Goal: Task Accomplishment & Management: Use online tool/utility

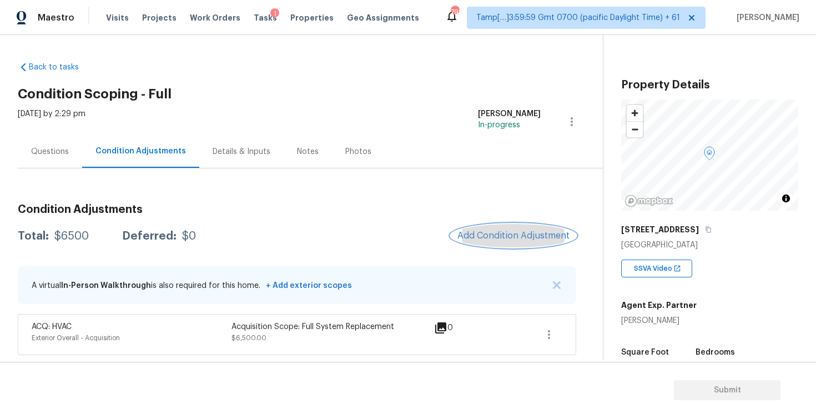
click at [498, 231] on span "Add Condition Adjustment" at bounding box center [514, 235] width 112 height 10
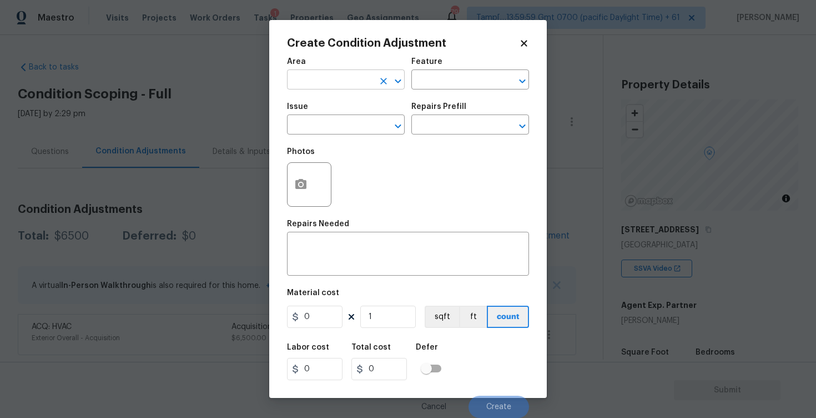
click at [359, 80] on input "text" at bounding box center [330, 80] width 87 height 17
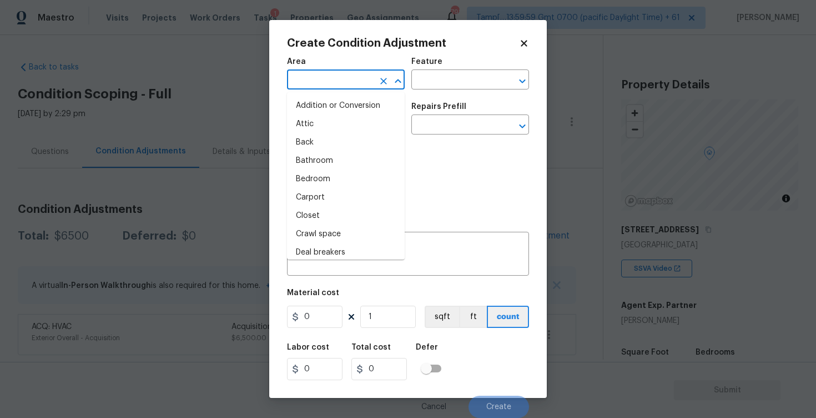
type input "i"
type input "n"
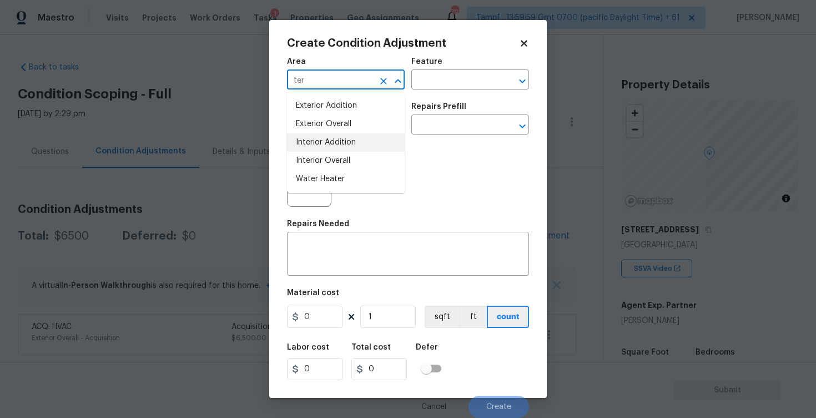
click at [356, 139] on li "Interior Addition" at bounding box center [346, 142] width 118 height 18
type input "Interior Addition"
click at [356, 139] on span "Issue ​" at bounding box center [346, 118] width 118 height 45
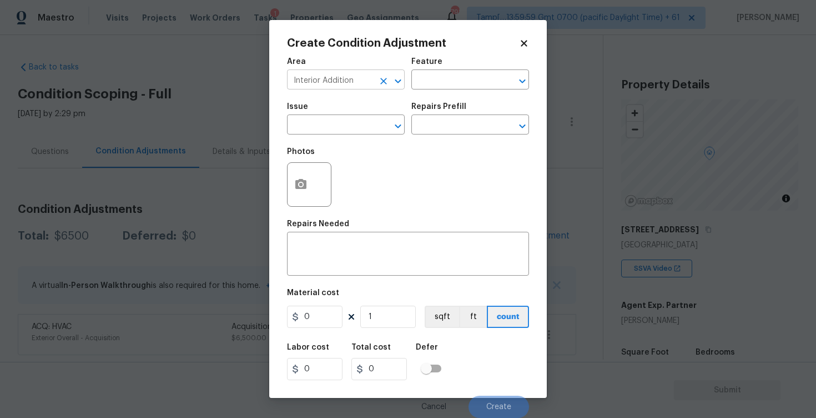
click at [392, 74] on div at bounding box center [390, 81] width 29 height 16
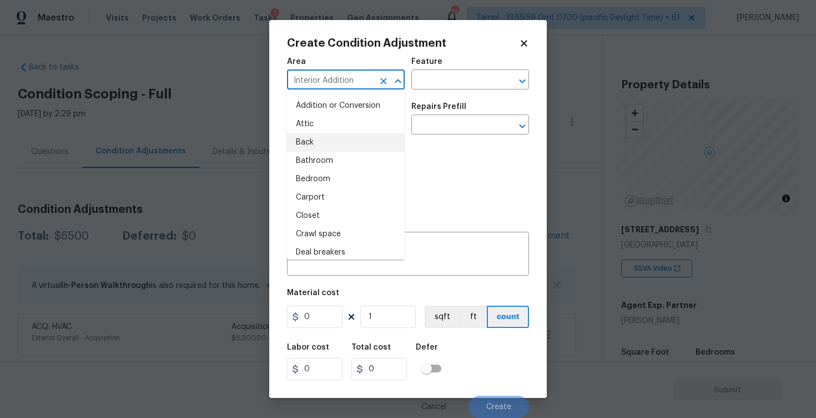
click at [392, 74] on div at bounding box center [390, 81] width 29 height 16
click at [384, 76] on icon "Clear" at bounding box center [383, 81] width 11 height 11
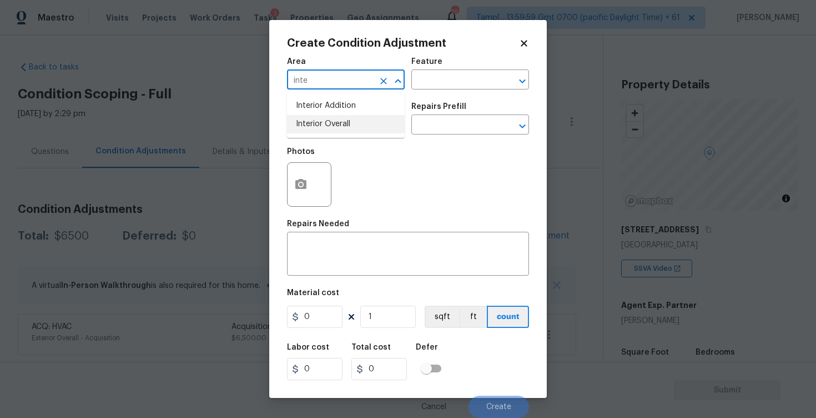
click at [324, 122] on li "Interior Overall" at bounding box center [346, 124] width 118 height 18
type input "Interior Overall"
click at [324, 122] on input "text" at bounding box center [330, 125] width 87 height 17
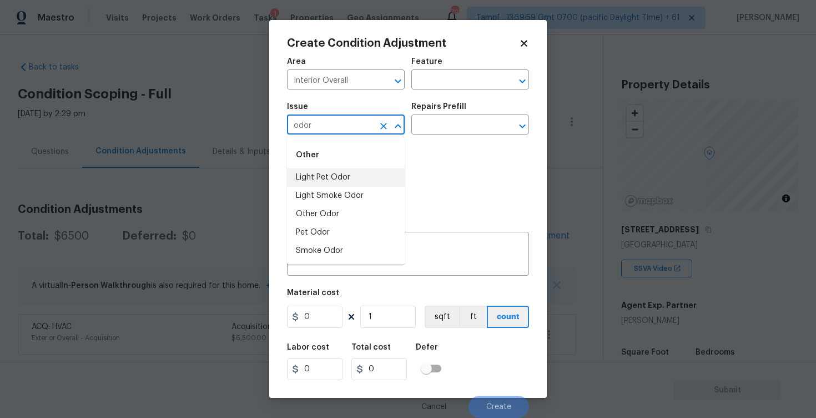
click at [342, 171] on li "Light Pet Odor" at bounding box center [346, 177] width 118 height 18
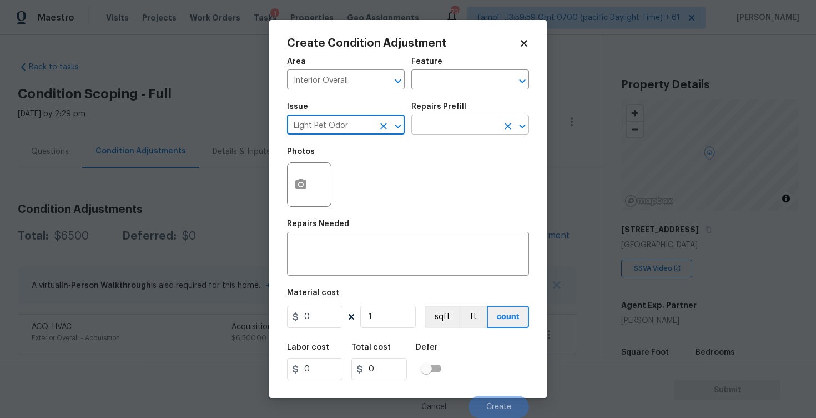
type input "Light Pet Odor"
click at [426, 122] on input "text" at bounding box center [455, 125] width 87 height 17
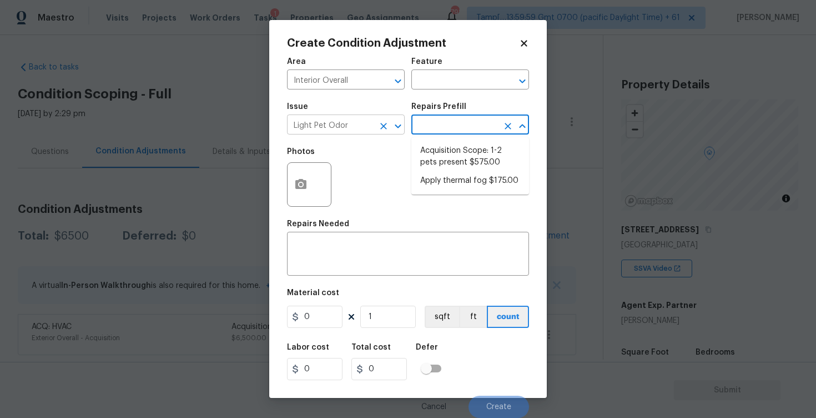
click at [388, 122] on icon "Clear" at bounding box center [383, 126] width 11 height 11
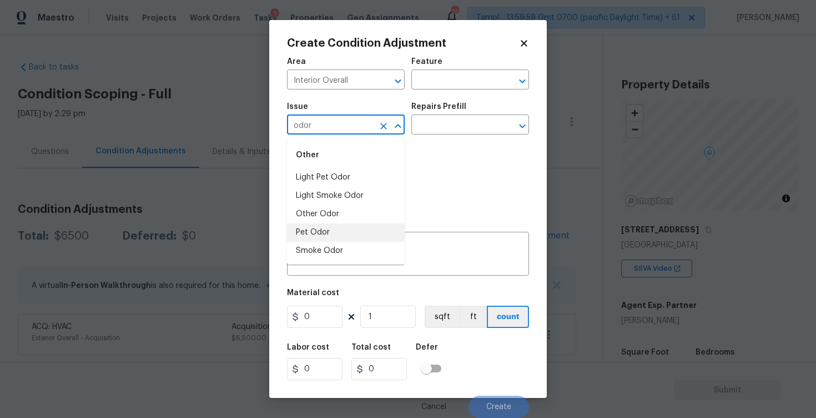
click at [349, 235] on li "Pet Odor" at bounding box center [346, 232] width 118 height 18
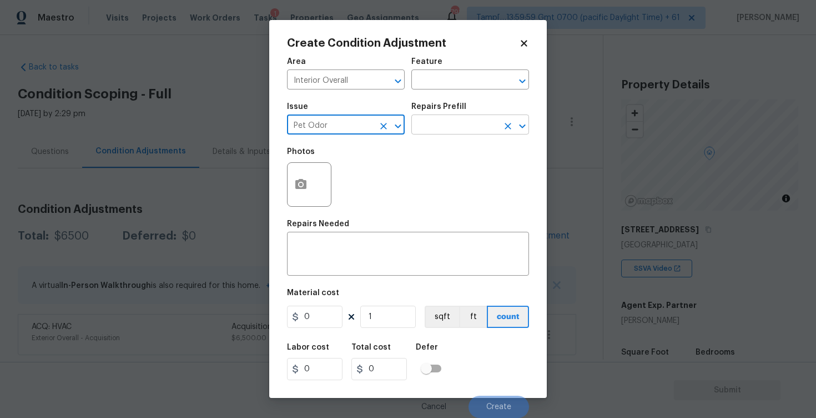
type input "Pet Odor"
click at [444, 128] on input "text" at bounding box center [455, 125] width 87 height 17
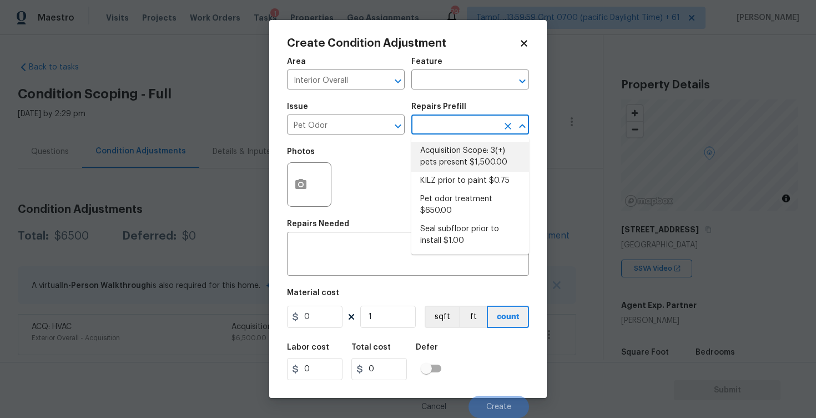
click at [444, 152] on li "Acquisition Scope: 3(+) pets present $1,500.00" at bounding box center [471, 157] width 118 height 30
type textarea "Acquisition Scope: 3(+) pets present"
type input "1500"
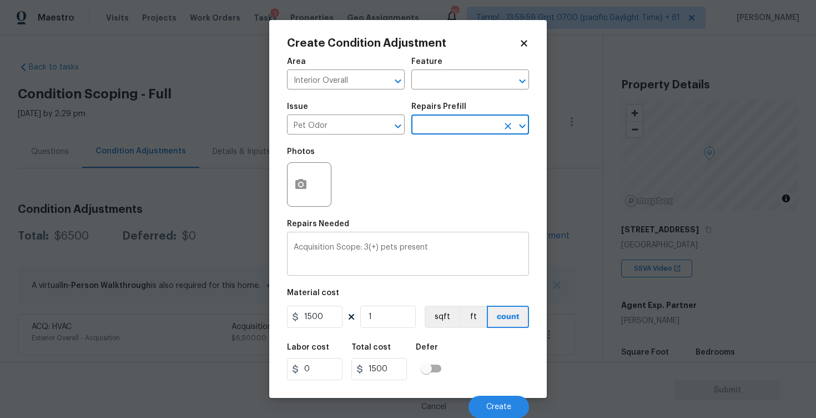
scroll to position [1, 0]
click at [489, 400] on button "Create" at bounding box center [499, 406] width 61 height 22
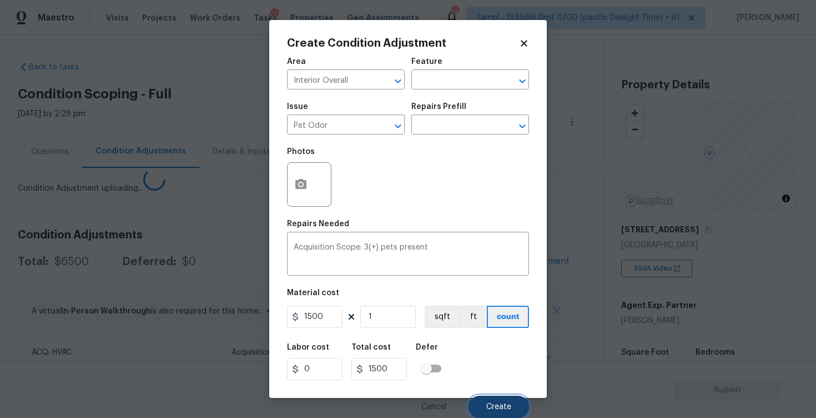
scroll to position [0, 0]
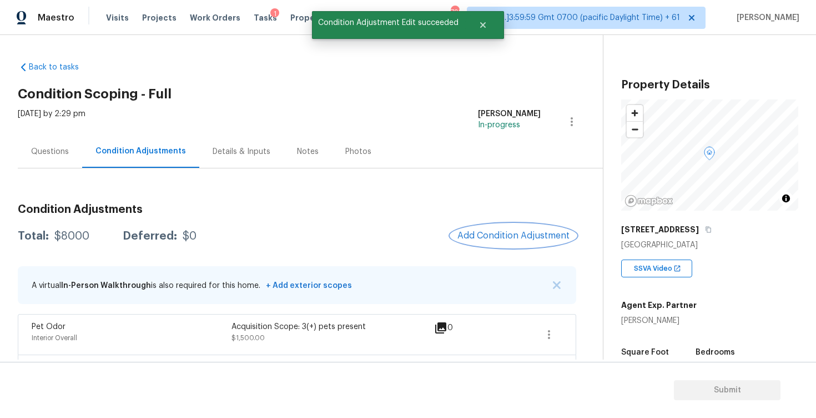
click at [491, 239] on span "Add Condition Adjustment" at bounding box center [514, 235] width 112 height 10
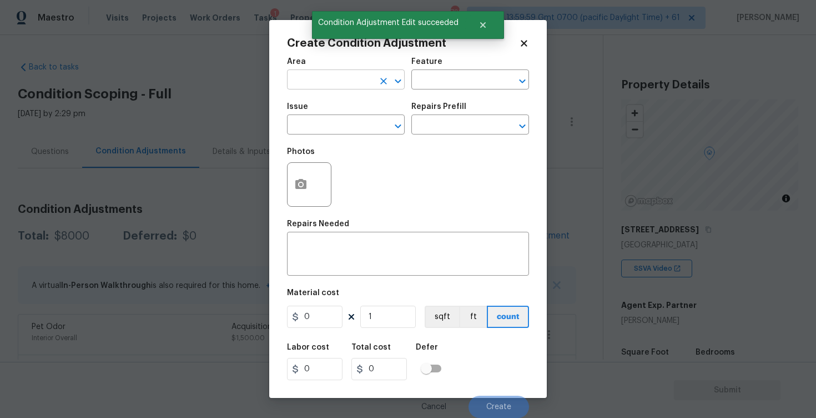
click at [358, 77] on input "text" at bounding box center [330, 80] width 87 height 17
click at [349, 119] on li "Interior Overall" at bounding box center [346, 124] width 118 height 18
type input "Interior Overall"
click at [349, 119] on input "text" at bounding box center [330, 125] width 87 height 17
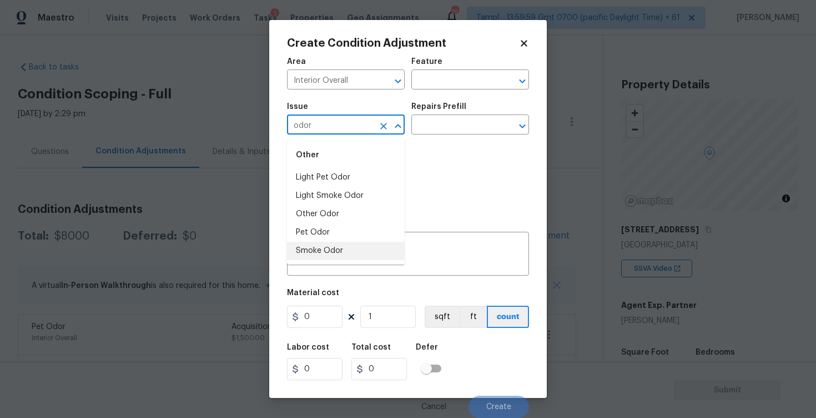
click at [344, 244] on li "Smoke Odor" at bounding box center [346, 251] width 118 height 18
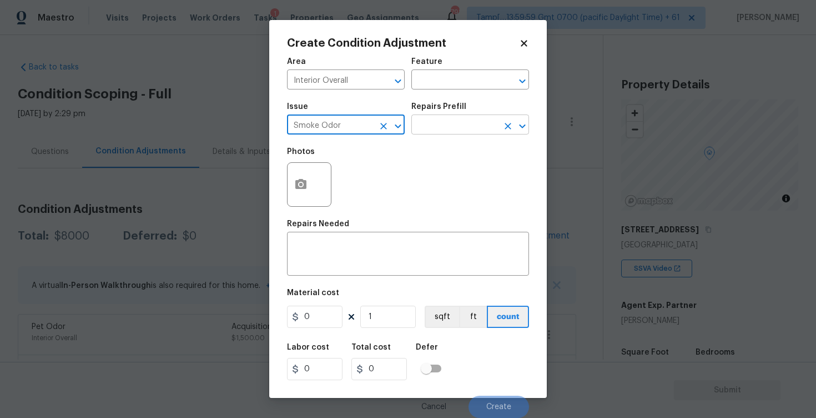
type input "Smoke Odor"
click at [441, 129] on input "text" at bounding box center [455, 125] width 87 height 17
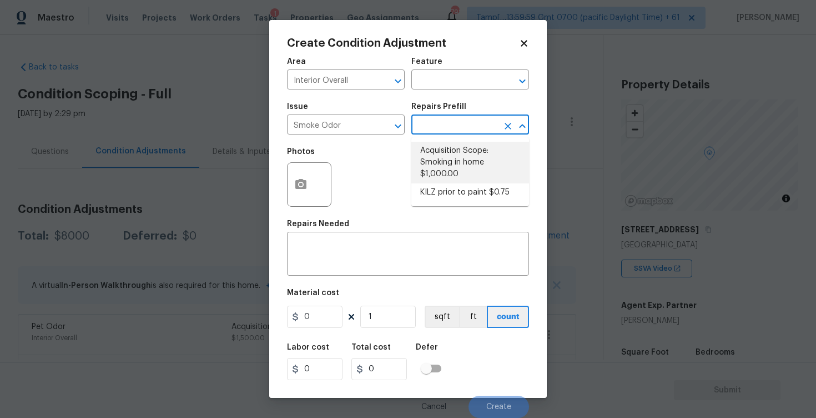
click at [447, 162] on li "Acquisition Scope: Smoking in home $1,000.00" at bounding box center [471, 163] width 118 height 42
type textarea "Acquisition Scope: Smoking in home"
type input "1000"
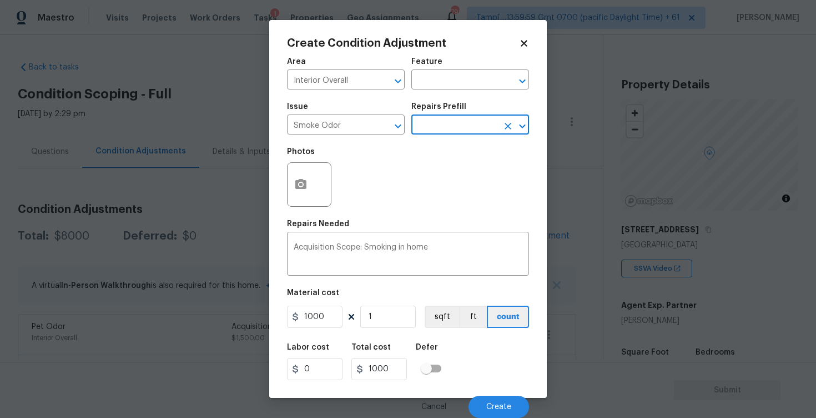
scroll to position [1, 0]
click at [489, 393] on div "Cancel Create" at bounding box center [408, 402] width 242 height 31
click at [493, 402] on button "Create" at bounding box center [499, 406] width 61 height 22
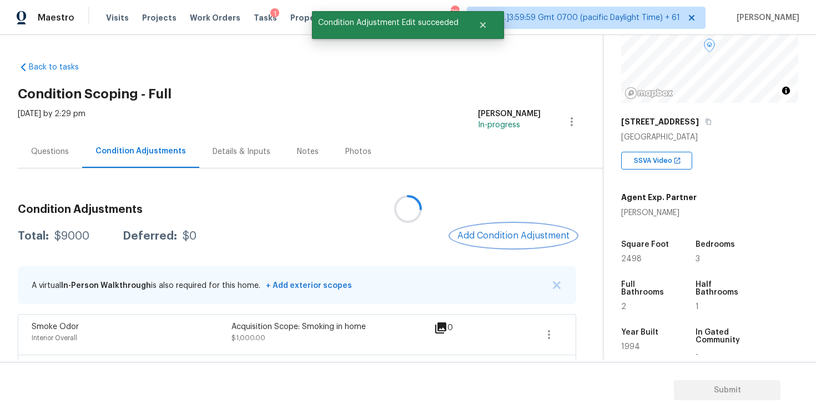
scroll to position [119, 0]
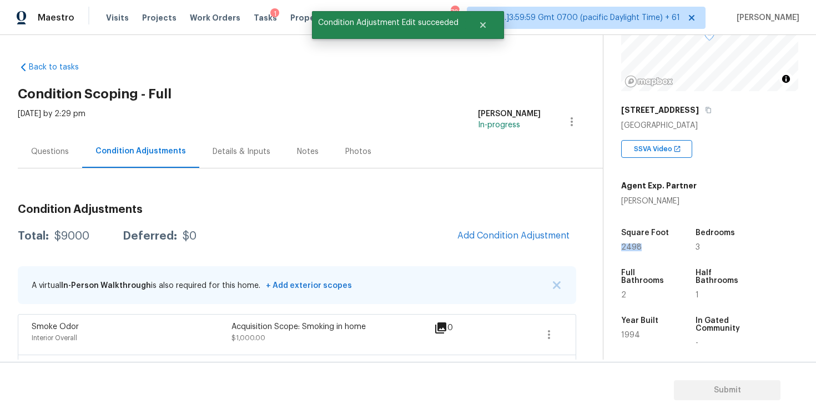
drag, startPoint x: 623, startPoint y: 249, endPoint x: 638, endPoint y: 249, distance: 15.6
click at [638, 249] on span "2498" at bounding box center [631, 247] width 21 height 8
copy span "2498"
click at [528, 234] on span "Add Condition Adjustment" at bounding box center [514, 235] width 112 height 10
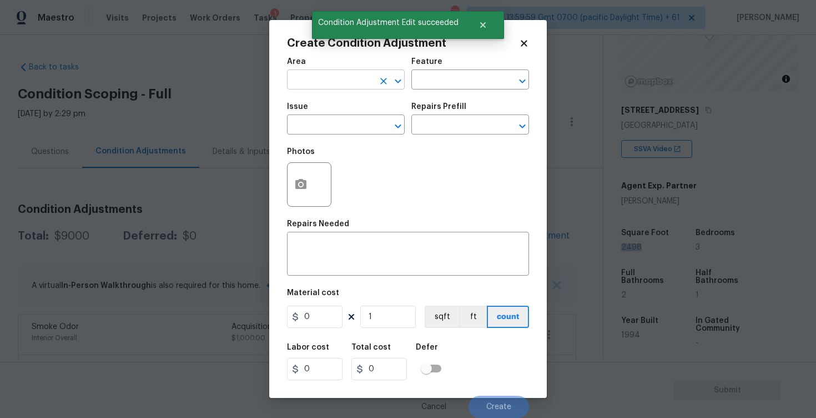
click at [367, 83] on input "text" at bounding box center [330, 80] width 87 height 17
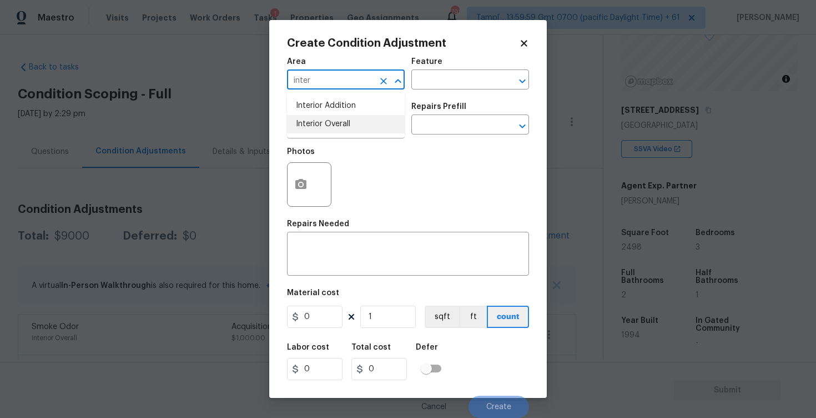
click at [355, 118] on li "Interior Overall" at bounding box center [346, 124] width 118 height 18
type input "Interior Overall"
click at [355, 118] on input "text" at bounding box center [330, 125] width 87 height 17
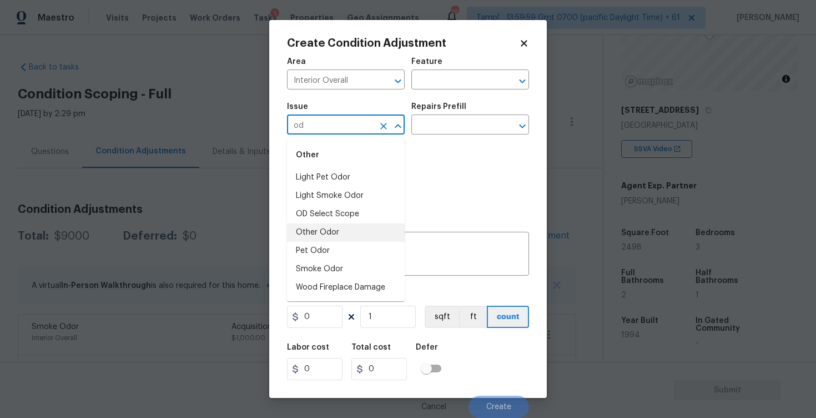
click at [344, 235] on li "Other Odor" at bounding box center [346, 232] width 118 height 18
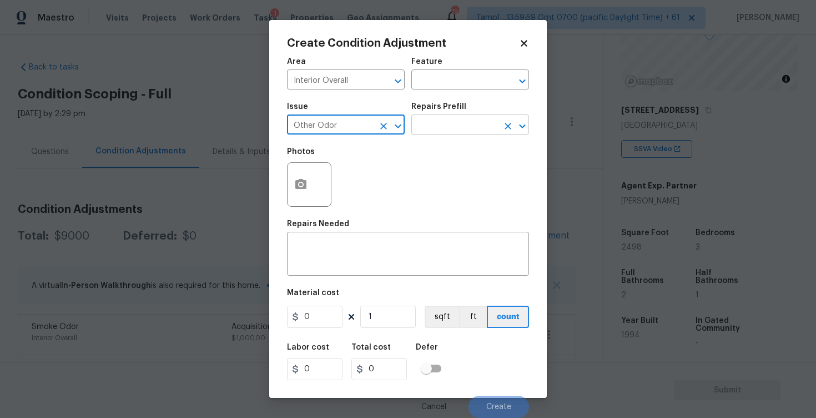
type input "Other Odor"
click at [441, 127] on input "text" at bounding box center [455, 125] width 87 height 17
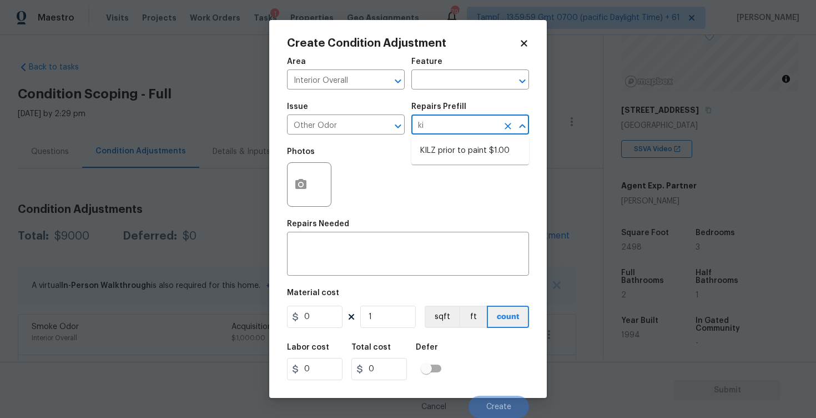
type input "kil"
click at [442, 160] on ul "KILZ prior to paint $1.00" at bounding box center [471, 150] width 118 height 27
click at [442, 152] on li "KILZ prior to paint $1.00" at bounding box center [471, 151] width 118 height 18
type textarea "OD Odor Protocol: Full Interior priming with KILZ prior to paint"
type input "1"
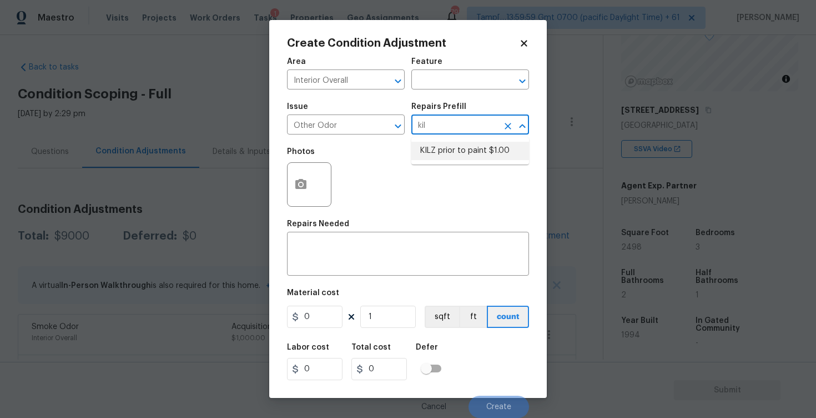
type input "1"
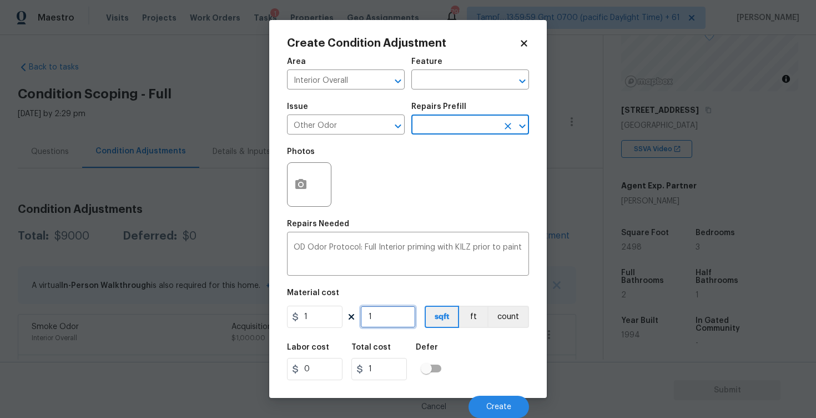
click at [390, 315] on input "1" at bounding box center [388, 316] width 56 height 22
type input "0"
paste input "2498"
type input "2498"
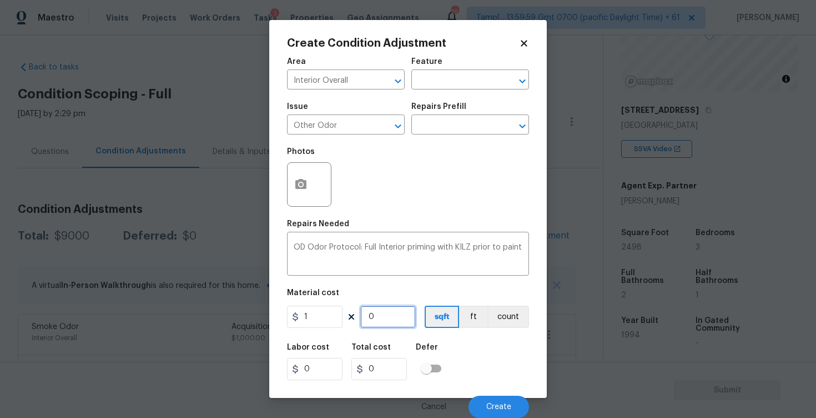
type input "2498"
click at [471, 338] on div "Labor cost 0 Total cost 2498 Defer" at bounding box center [408, 362] width 242 height 50
click at [498, 402] on button "Create" at bounding box center [499, 406] width 61 height 22
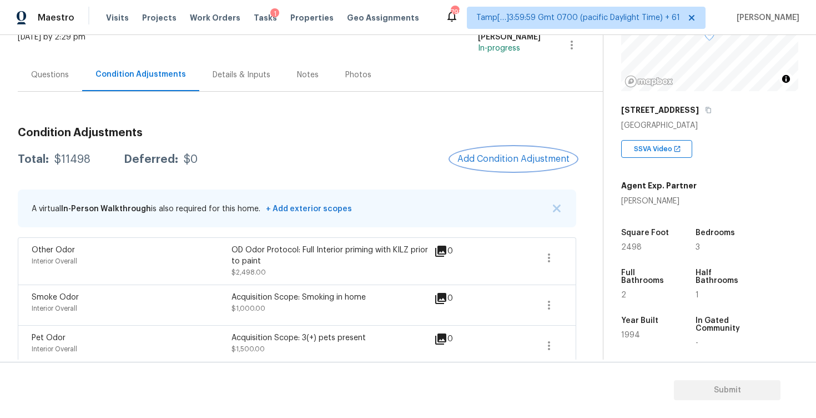
scroll to position [127, 0]
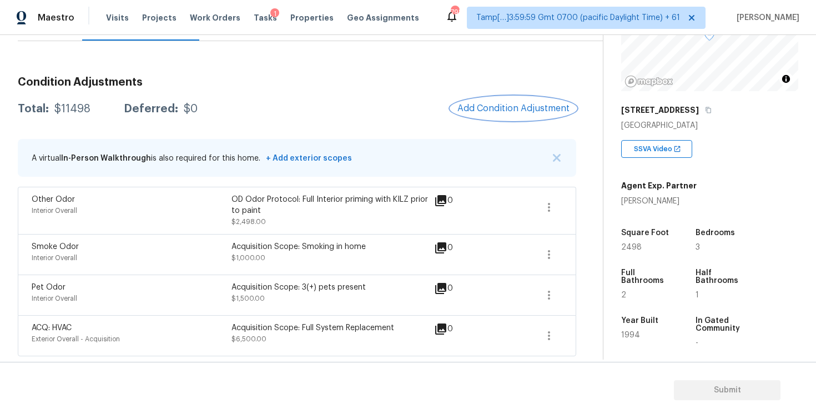
click at [492, 112] on span "Add Condition Adjustment" at bounding box center [514, 108] width 112 height 10
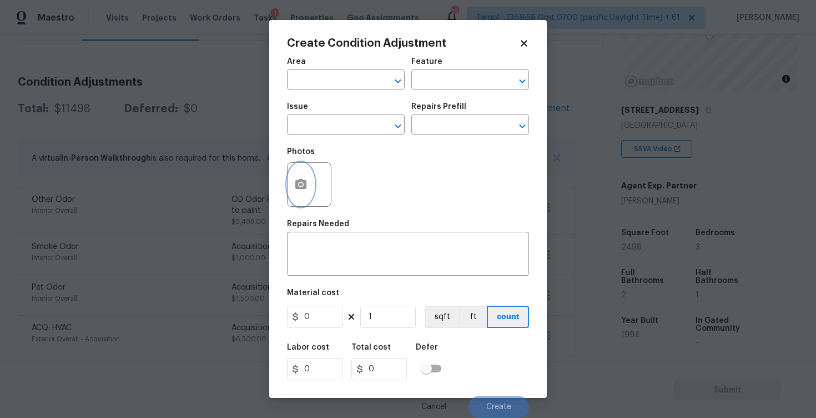
click at [304, 202] on button "button" at bounding box center [301, 184] width 27 height 43
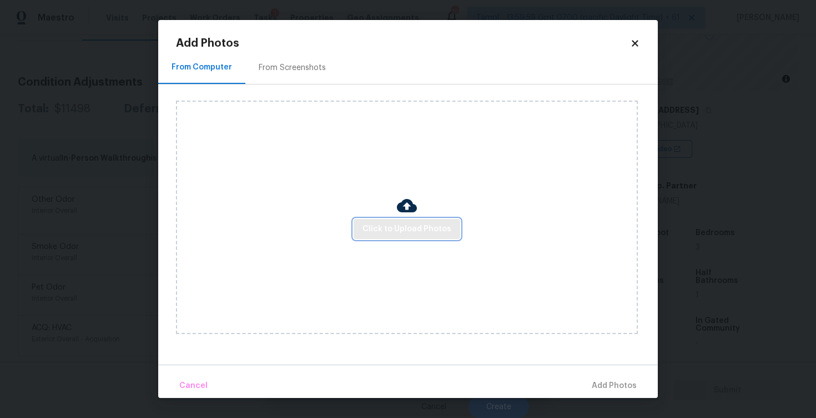
click at [410, 228] on span "Click to Upload Photos" at bounding box center [407, 229] width 89 height 14
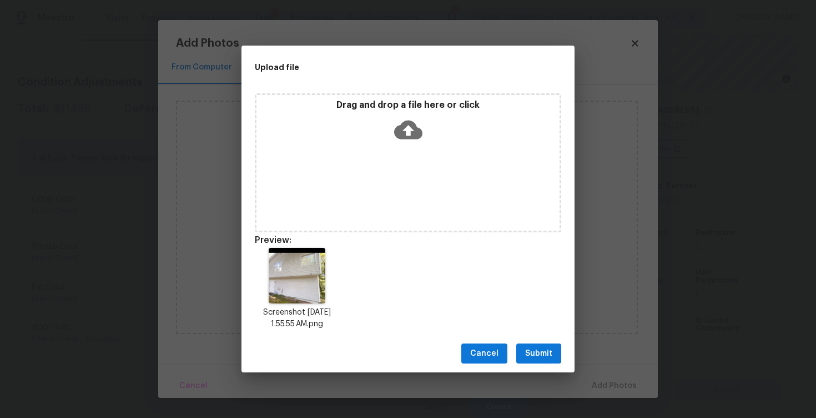
click at [434, 153] on div "Drag and drop a file here or click" at bounding box center [408, 162] width 307 height 139
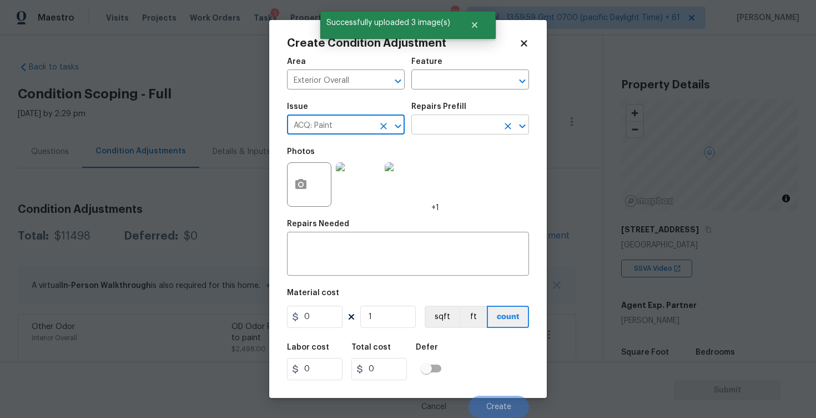
scroll to position [119, 0]
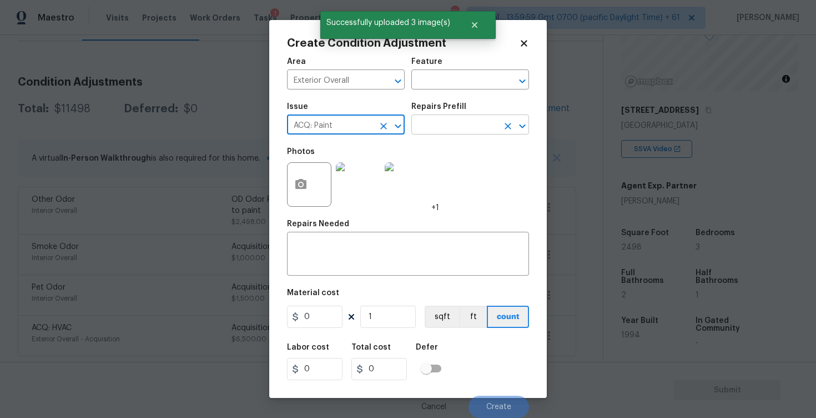
type input "ACQ: Paint"
click at [443, 120] on input "text" at bounding box center [455, 125] width 87 height 17
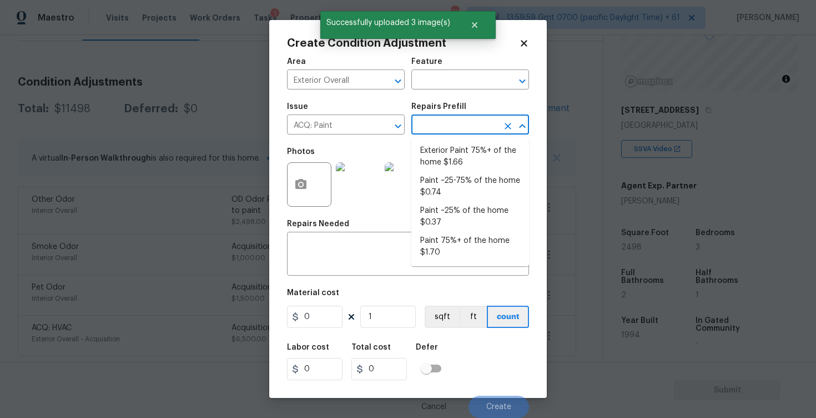
click at [449, 145] on li "Exterior Paint 75%+ of the home $1.66" at bounding box center [471, 157] width 118 height 30
type input "Acquisition"
type input "1.66"
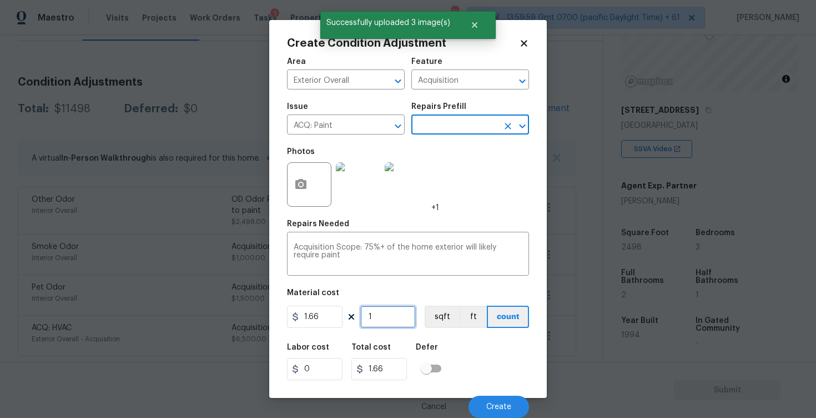
click at [390, 320] on input "1" at bounding box center [388, 316] width 56 height 22
type input "0"
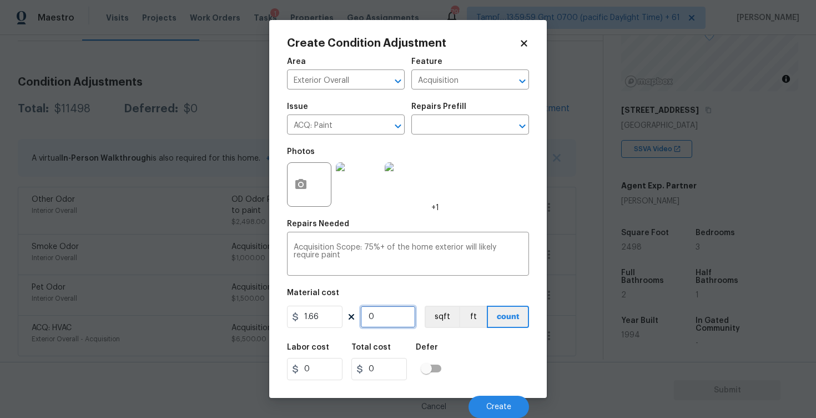
paste input "2498"
type input "2498"
type input "4146.68"
type input "2498"
click at [449, 317] on button "sqft" at bounding box center [442, 316] width 34 height 22
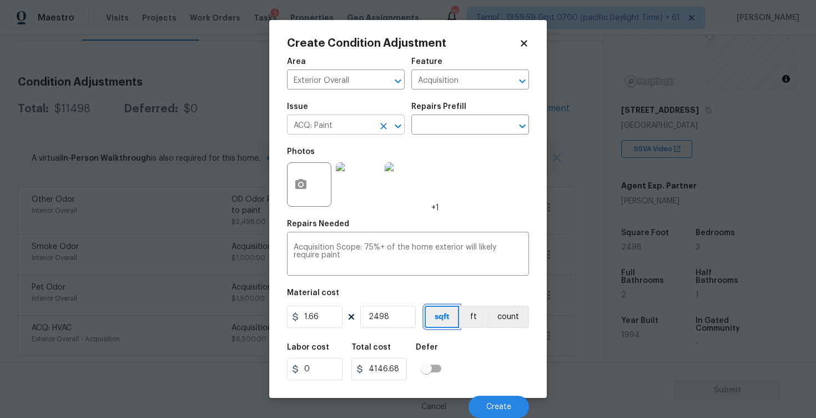
click at [382, 123] on icon "Clear" at bounding box center [383, 126] width 7 height 7
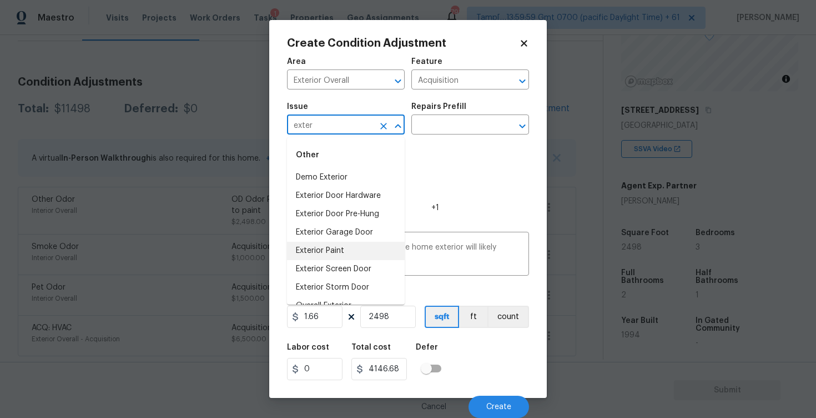
click at [360, 246] on li "Exterior Paint" at bounding box center [346, 251] width 118 height 18
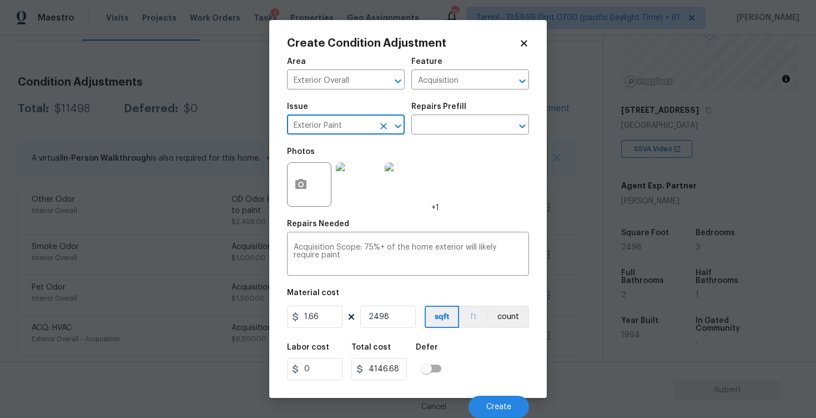
type input "Exterior Paint"
click at [483, 317] on button "ft" at bounding box center [473, 316] width 28 height 22
click at [443, 321] on button "sqft" at bounding box center [442, 316] width 34 height 22
click at [505, 395] on div "Cancel Create" at bounding box center [408, 402] width 242 height 31
click at [505, 405] on span "Create" at bounding box center [498, 407] width 25 height 8
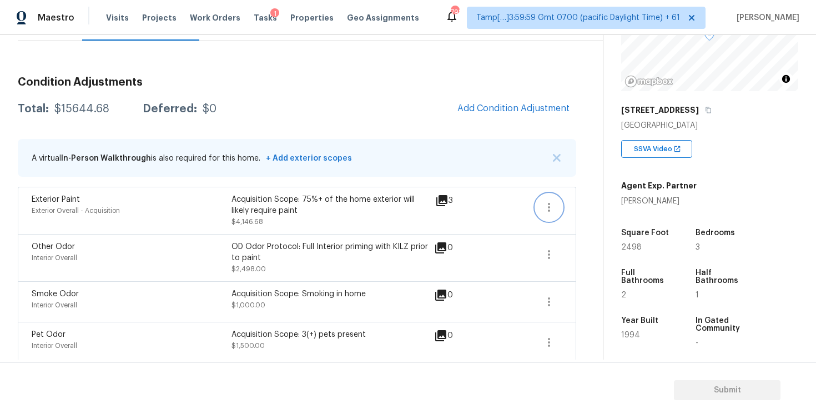
click at [542, 199] on button "button" at bounding box center [549, 207] width 27 height 27
click at [593, 207] on div "Edit" at bounding box center [612, 204] width 87 height 11
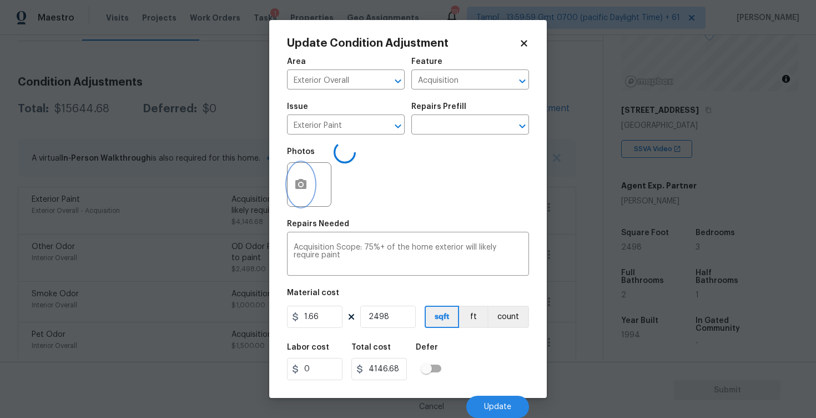
click at [290, 180] on button "button" at bounding box center [301, 184] width 27 height 43
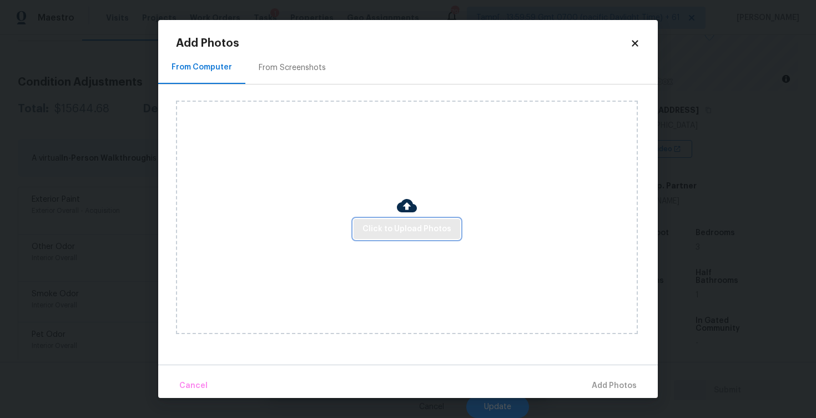
click at [427, 230] on span "Click to Upload Photos" at bounding box center [407, 229] width 89 height 14
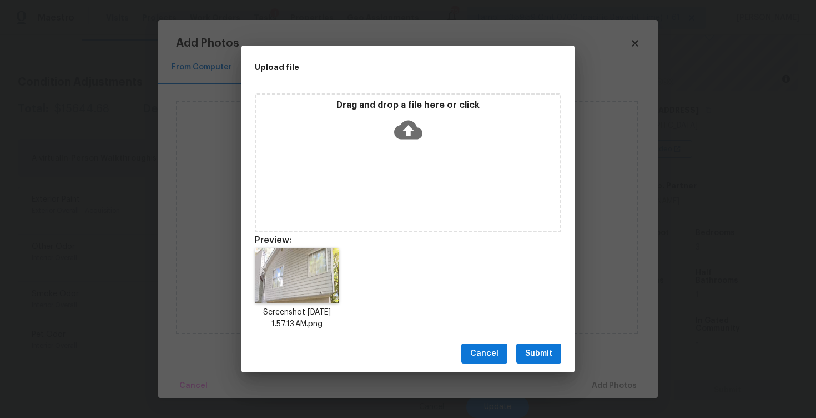
click at [563, 338] on div "Cancel Submit" at bounding box center [408, 353] width 333 height 38
click at [533, 351] on span "Submit" at bounding box center [538, 354] width 27 height 14
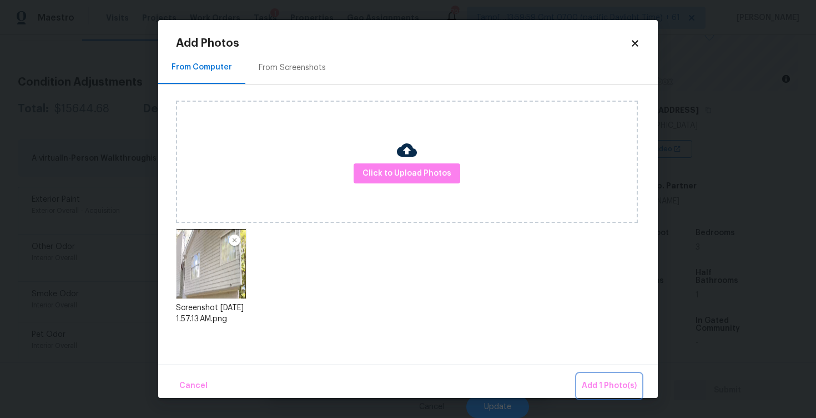
click at [593, 379] on span "Add 1 Photo(s)" at bounding box center [609, 386] width 55 height 14
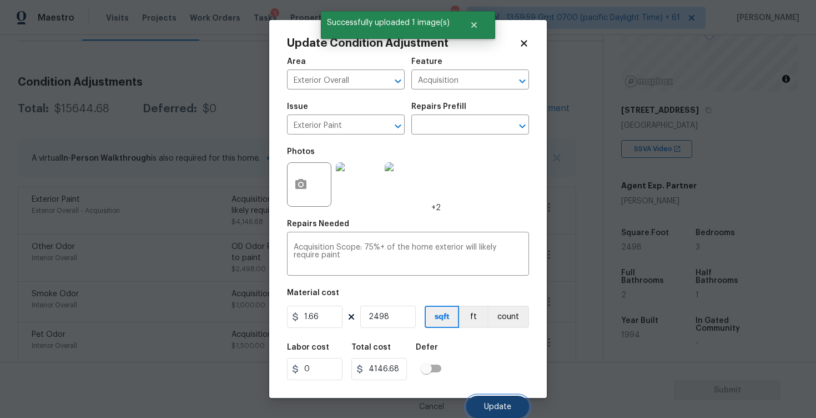
click at [503, 399] on button "Update" at bounding box center [498, 406] width 63 height 22
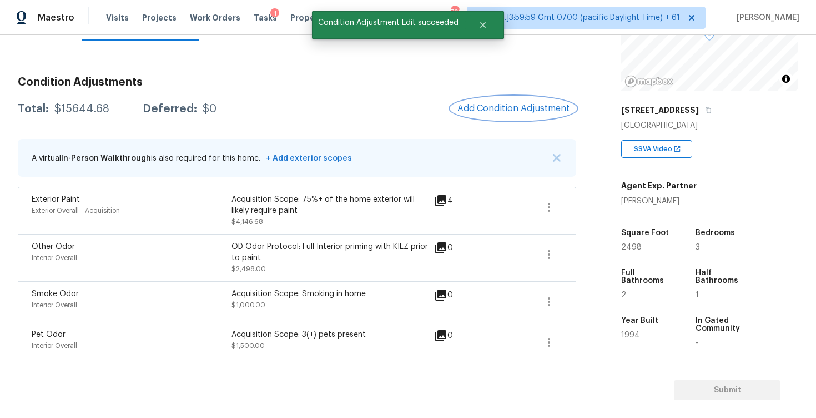
click at [518, 109] on span "Add Condition Adjustment" at bounding box center [514, 108] width 112 height 10
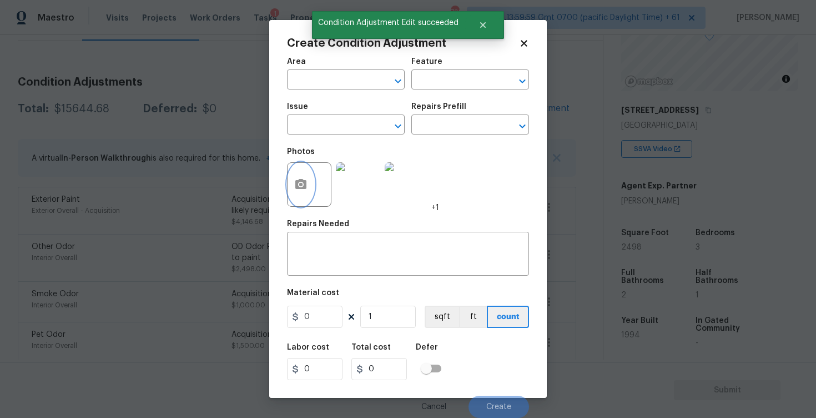
click at [304, 178] on icon "button" at bounding box center [300, 184] width 13 height 13
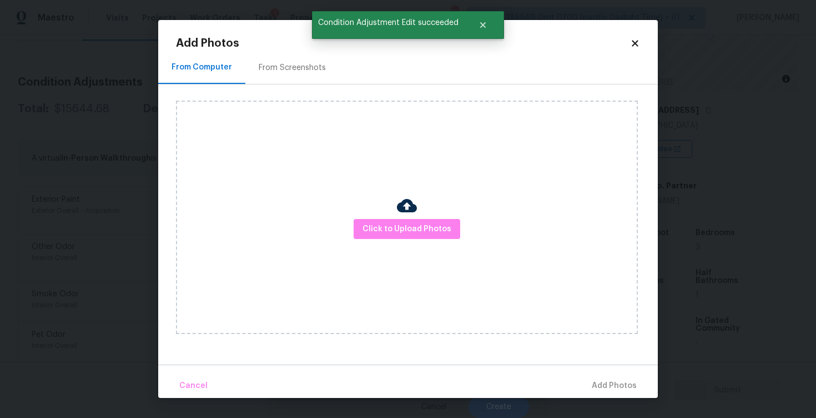
click at [410, 218] on div at bounding box center [407, 206] width 20 height 23
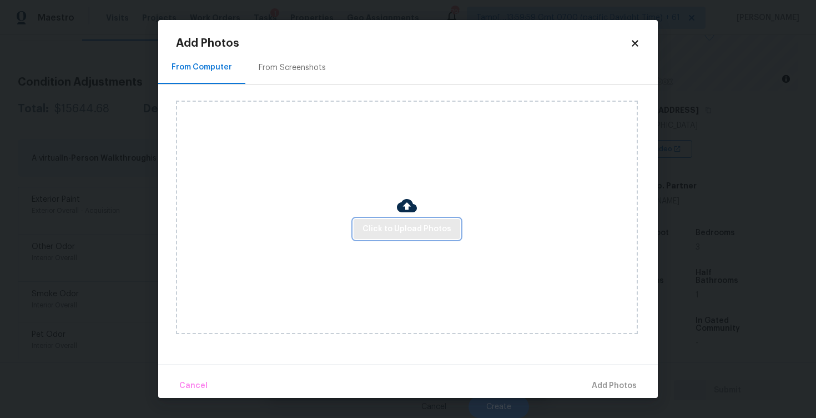
click at [430, 227] on span "Click to Upload Photos" at bounding box center [407, 229] width 89 height 14
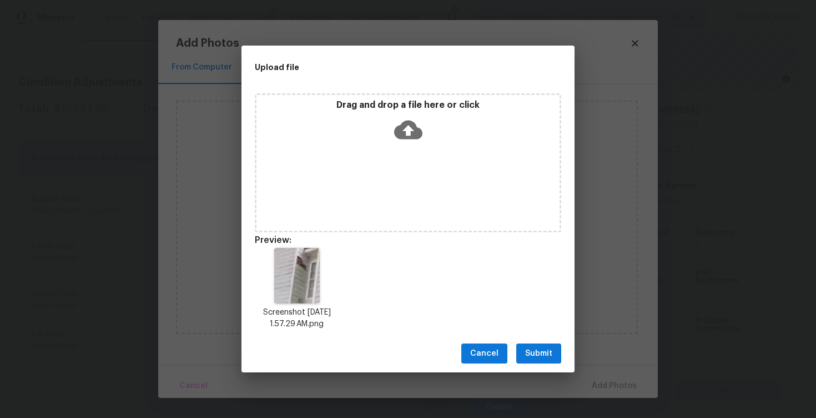
click at [541, 345] on button "Submit" at bounding box center [538, 353] width 45 height 21
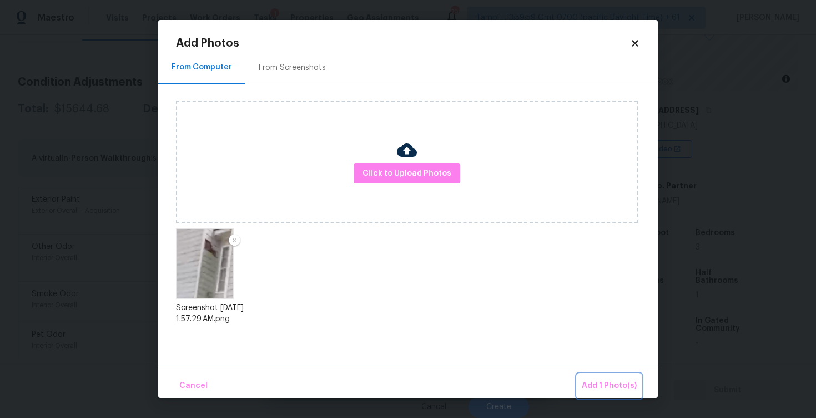
click at [606, 383] on span "Add 1 Photo(s)" at bounding box center [609, 386] width 55 height 14
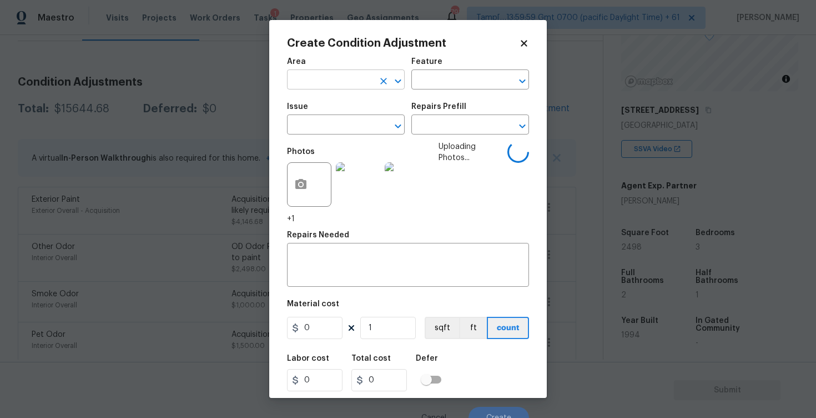
click at [355, 85] on input "text" at bounding box center [330, 80] width 87 height 17
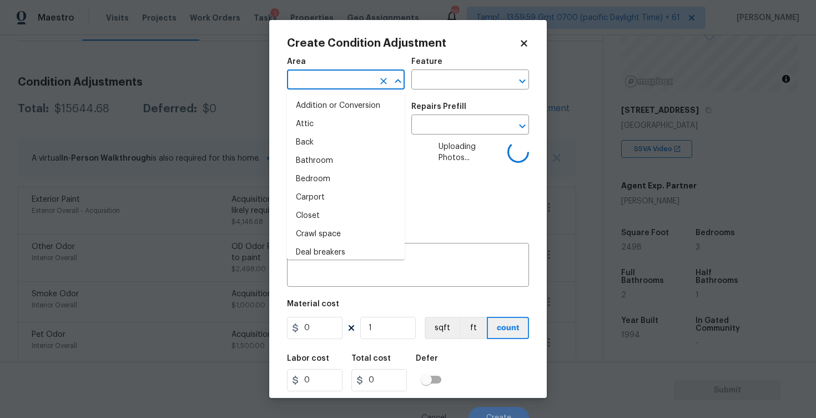
type input "i"
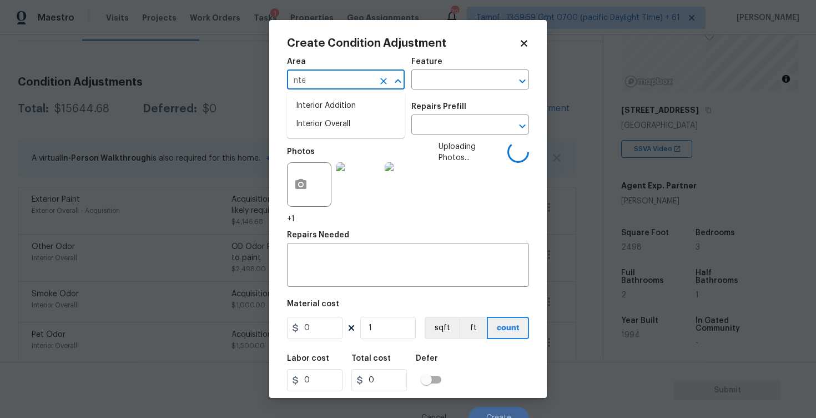
type input "nter"
click at [342, 123] on li "Interior Overall" at bounding box center [346, 124] width 118 height 18
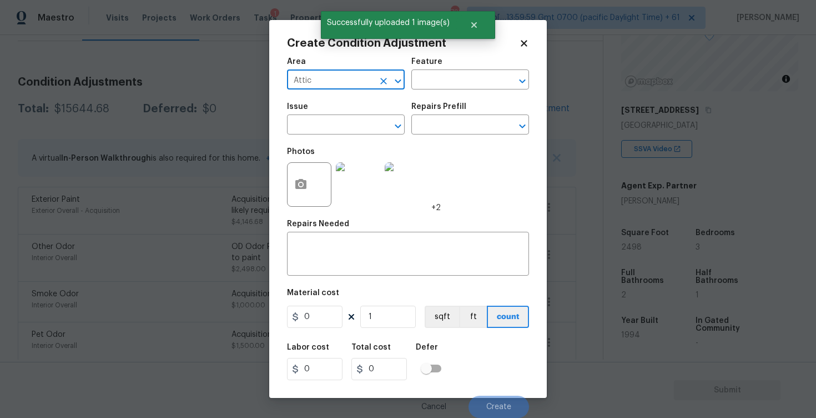
type input "Attic"
click at [342, 123] on input "text" at bounding box center [330, 125] width 87 height 17
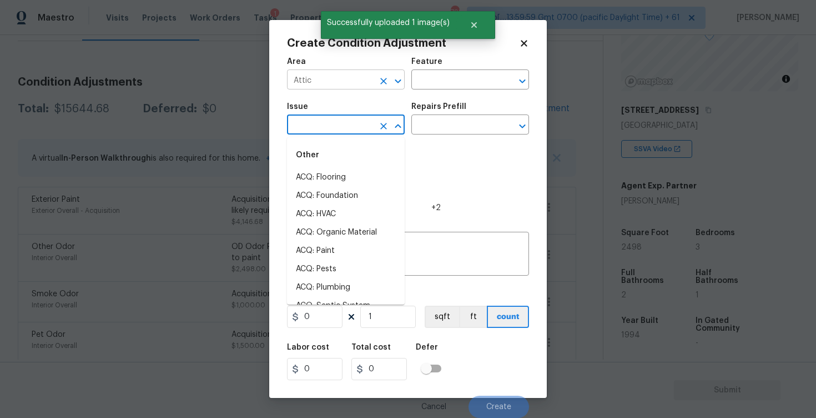
click at [383, 74] on button "Clear" at bounding box center [384, 81] width 16 height 16
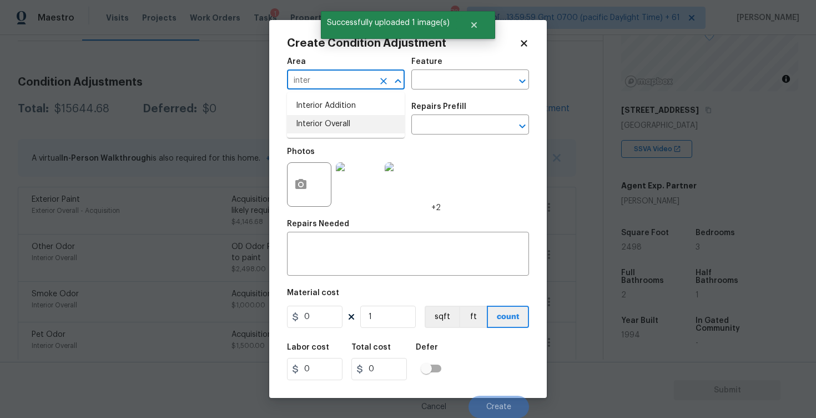
click at [331, 132] on li "Interior Overall" at bounding box center [346, 124] width 118 height 18
type input "Interior Overall"
click at [331, 132] on input "text" at bounding box center [330, 125] width 87 height 17
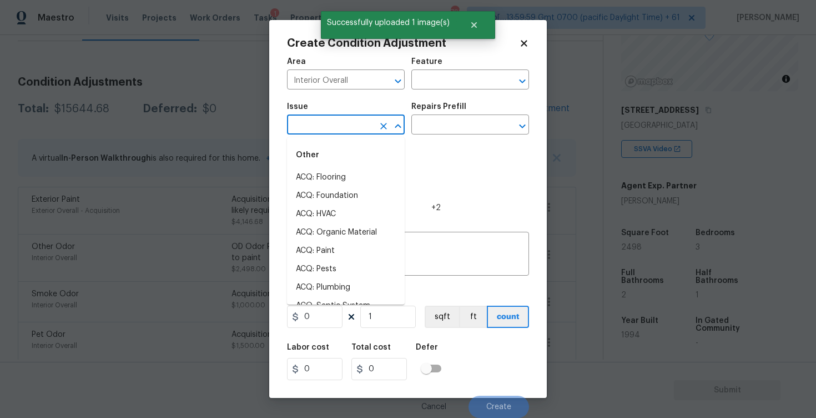
click at [331, 132] on input "text" at bounding box center [330, 125] width 87 height 17
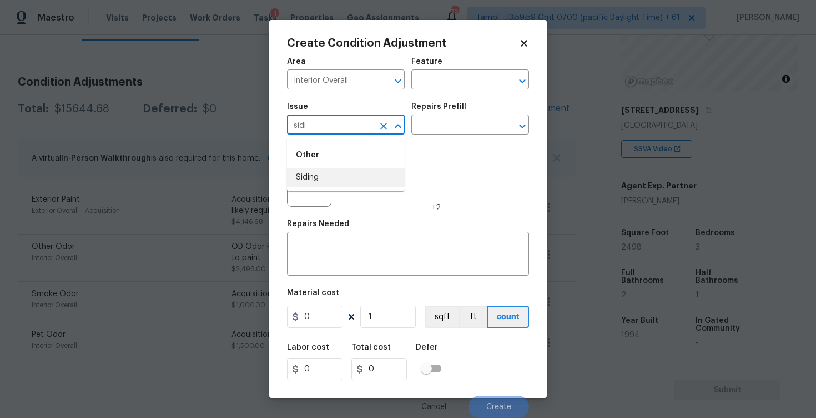
click at [327, 182] on li "Siding" at bounding box center [346, 177] width 118 height 18
type input "Siding"
click at [429, 128] on input "text" at bounding box center [455, 125] width 87 height 17
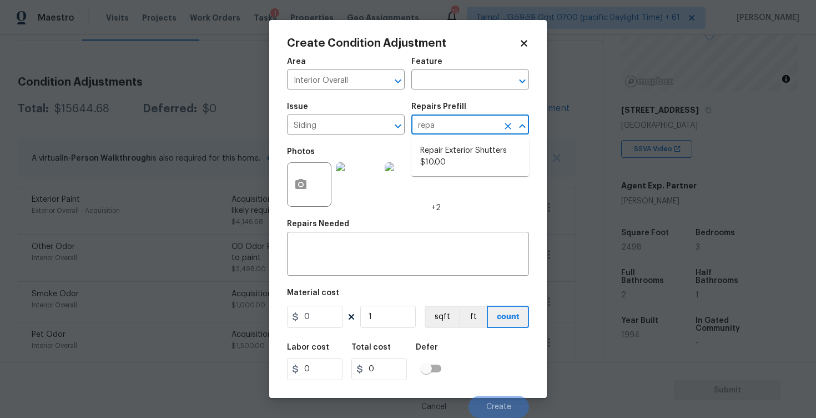
type input "repai"
click at [432, 142] on li "Repair Exterior Shutters $10.00" at bounding box center [471, 157] width 118 height 30
type input "Siding"
type textarea "Repair the existing exterior shutters on the home (cracks, chips, holes, etc.).…"
type input "10"
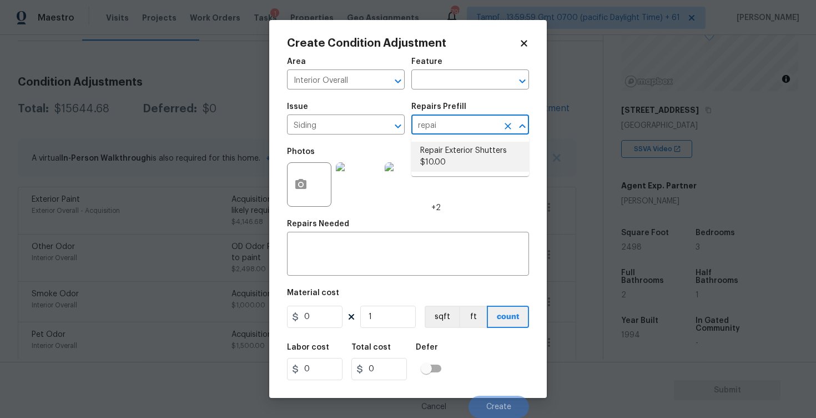
type input "10"
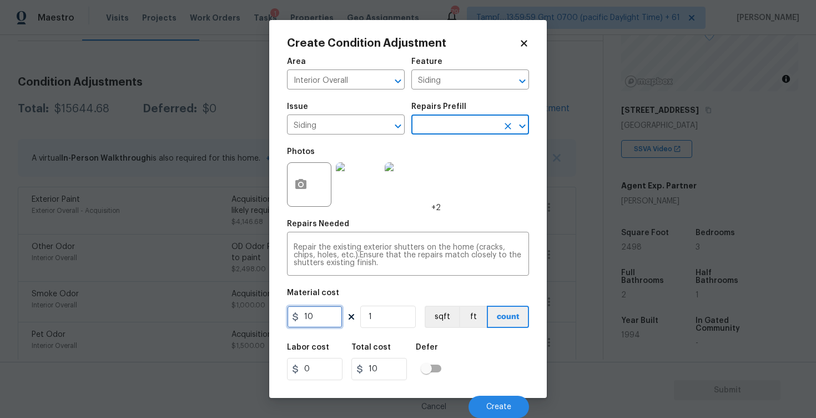
click at [320, 325] on input "10" at bounding box center [315, 316] width 56 height 22
type input "575"
click at [504, 348] on div "Labor cost 0 Total cost 575 Defer" at bounding box center [408, 362] width 242 height 50
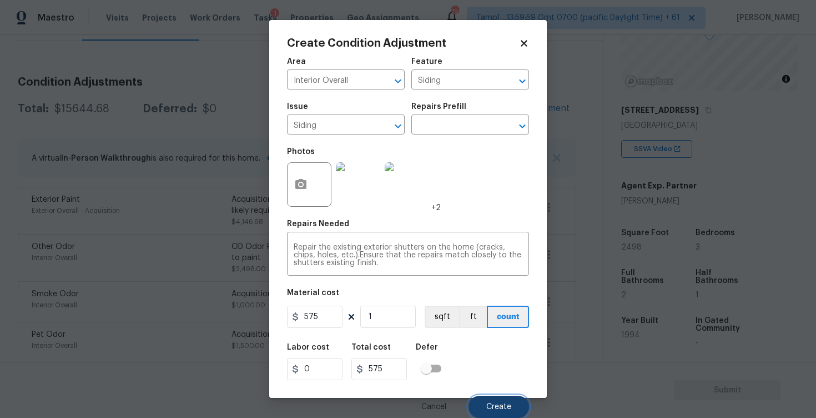
click at [500, 397] on button "Create" at bounding box center [499, 406] width 61 height 22
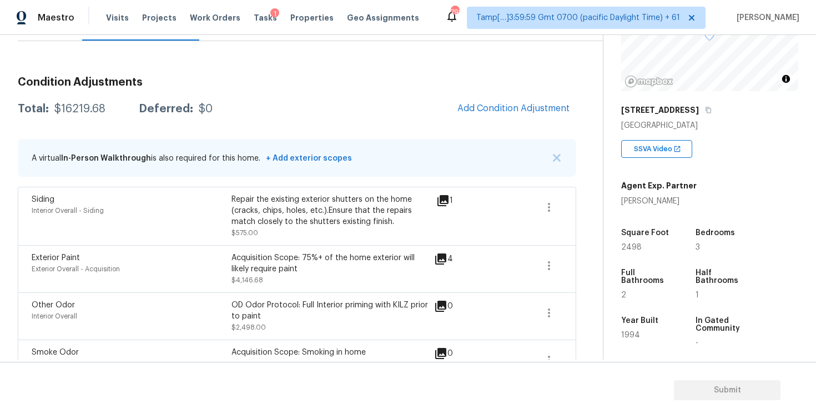
scroll to position [0, 0]
click at [481, 101] on button "Add Condition Adjustment" at bounding box center [514, 108] width 126 height 23
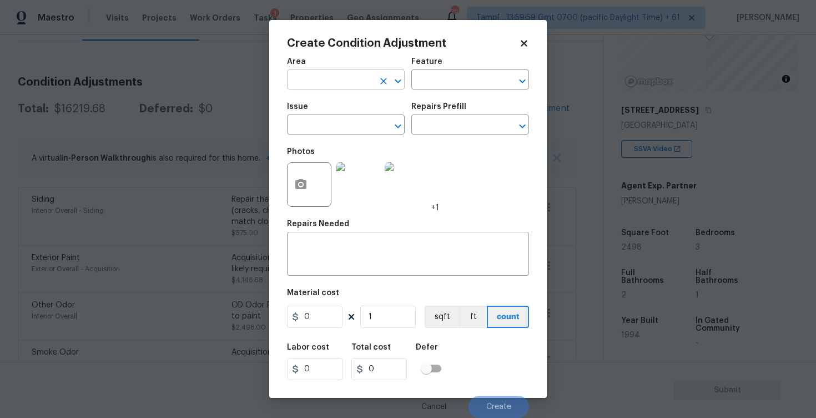
click at [315, 79] on input "text" at bounding box center [330, 80] width 87 height 17
click at [314, 124] on li "Exterior Overall" at bounding box center [346, 124] width 118 height 18
type input "Exterior Overall"
click at [314, 124] on input "text" at bounding box center [330, 125] width 87 height 17
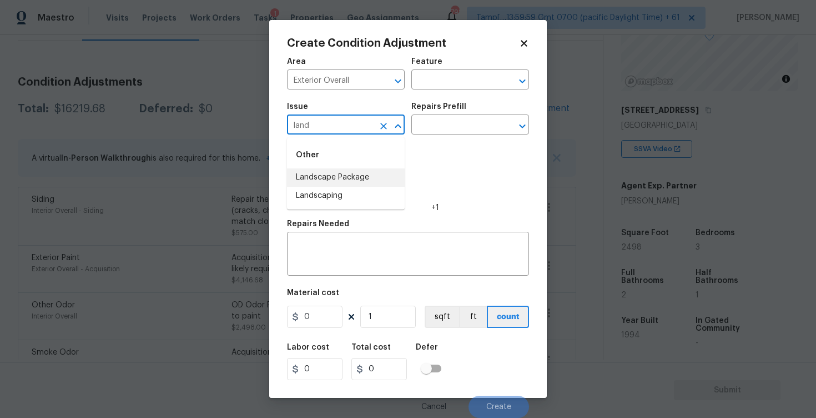
click at [329, 170] on li "Landscape Package" at bounding box center [346, 177] width 118 height 18
type input "Landscape Package"
click at [414, 132] on input "text" at bounding box center [455, 125] width 87 height 17
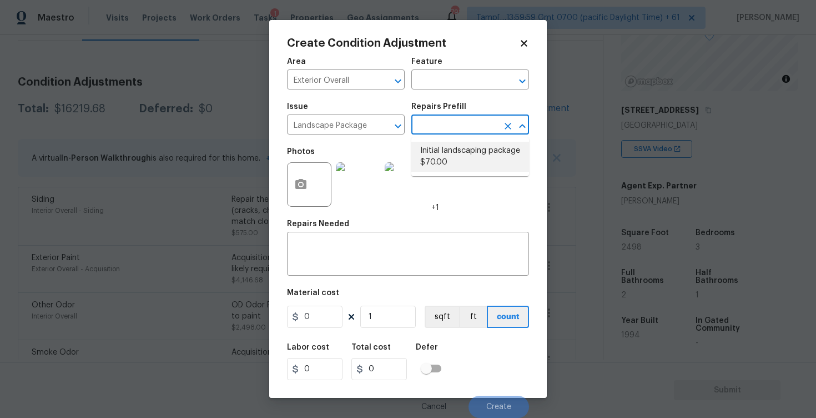
click at [460, 167] on li "Initial landscaping package $70.00" at bounding box center [471, 157] width 118 height 30
type input "Home Readiness Packages"
type textarea "Mowing of grass up to 6" in height. Mow, edge along driveways & sidewalks, trim…"
type input "70"
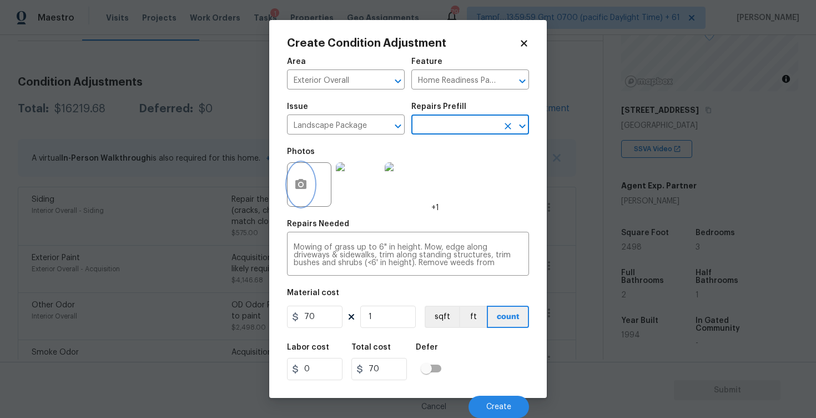
click at [302, 187] on icon "button" at bounding box center [300, 184] width 11 height 10
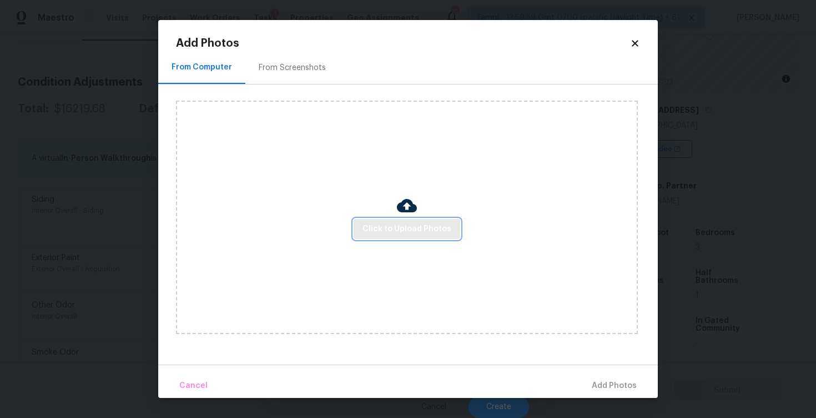
click at [380, 238] on button "Click to Upload Photos" at bounding box center [407, 229] width 107 height 21
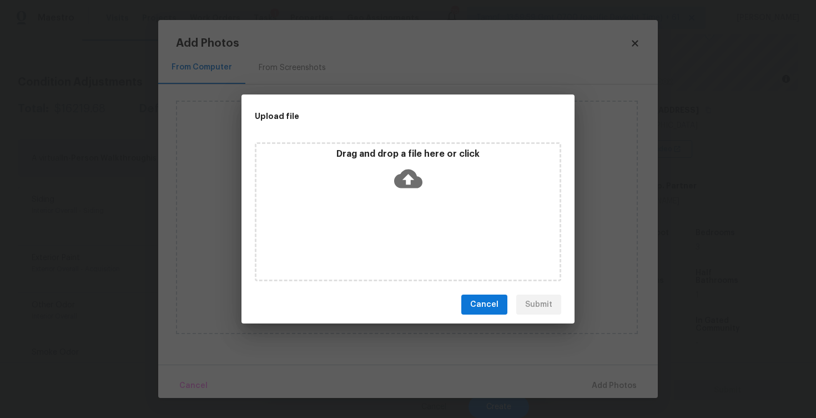
click at [402, 171] on icon at bounding box center [408, 178] width 28 height 19
